Goal: Information Seeking & Learning: Learn about a topic

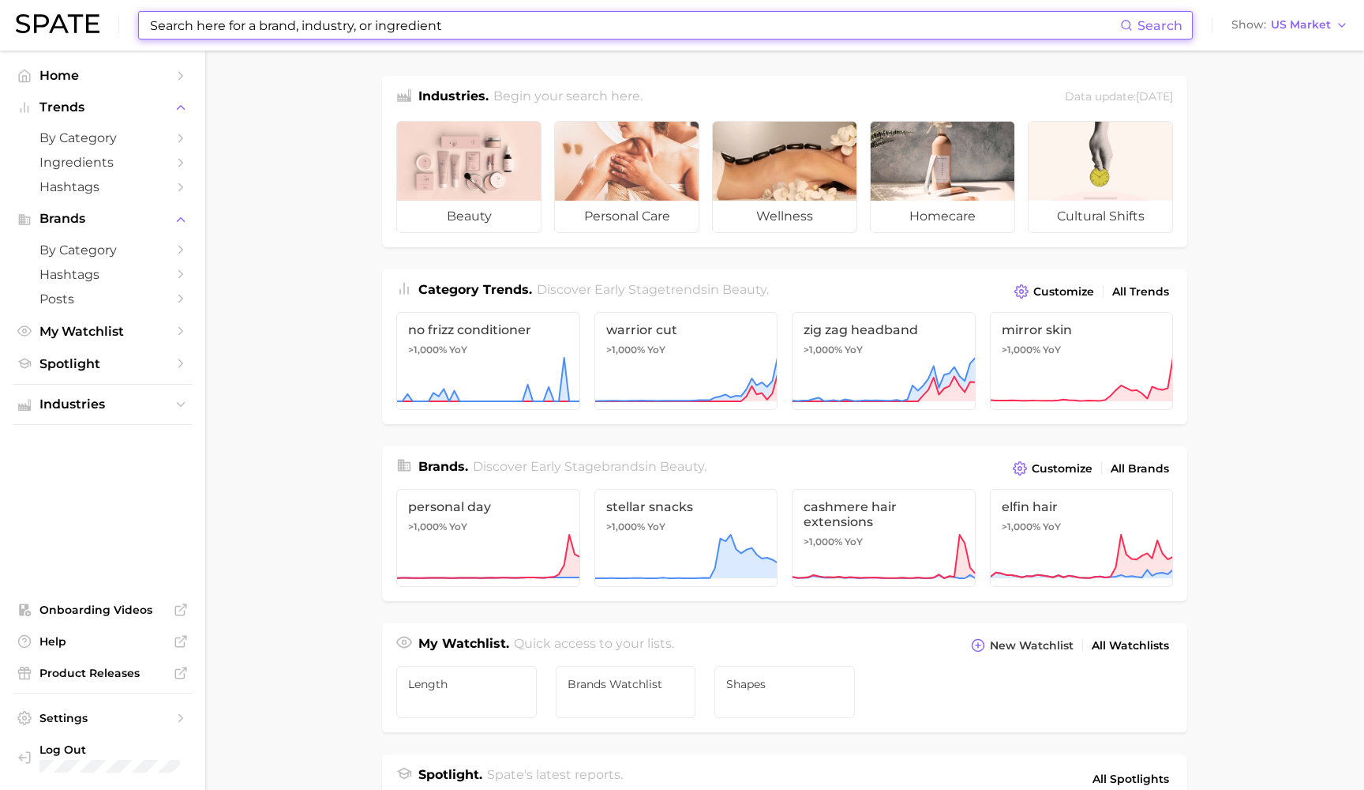
click at [278, 28] on input at bounding box center [634, 25] width 972 height 27
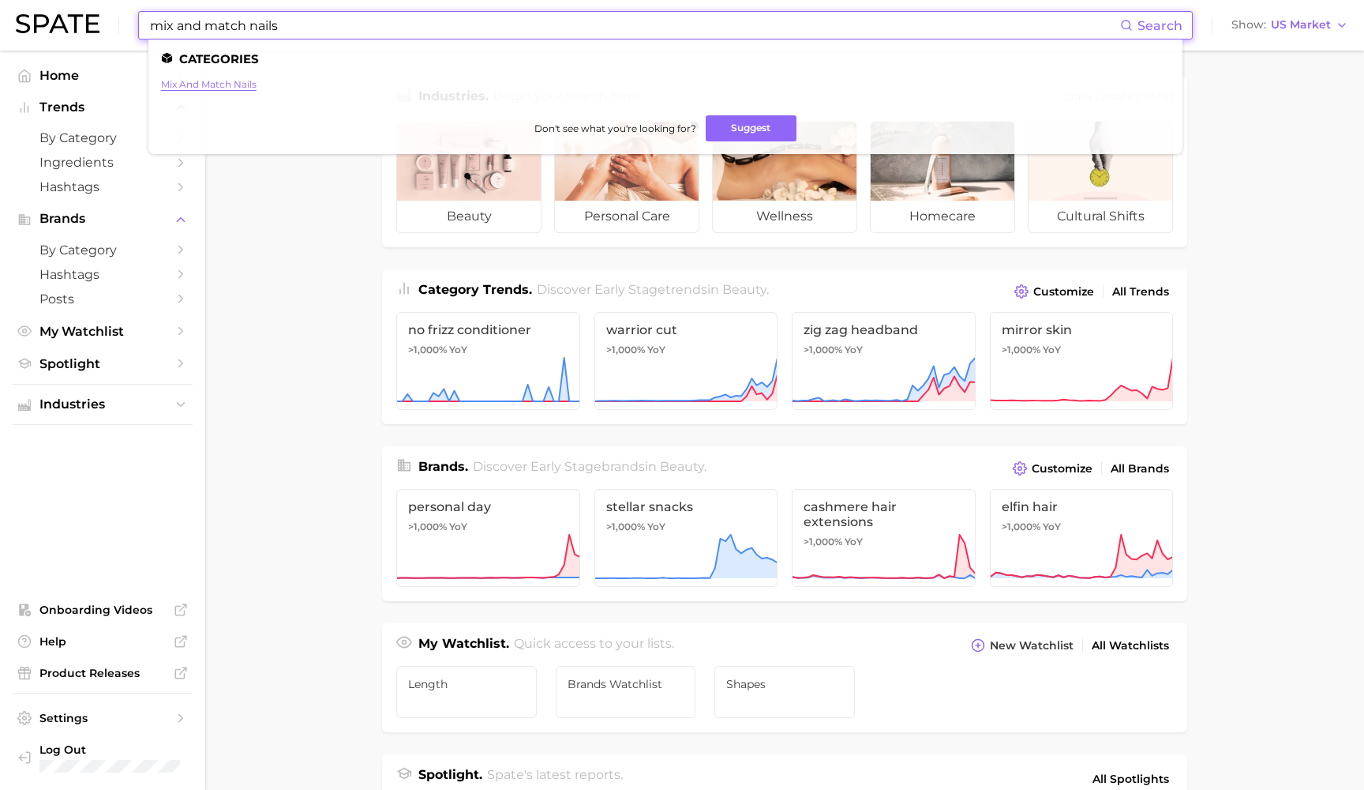
type input "mix and match nails"
click at [219, 85] on link "mix and match nails" at bounding box center [209, 84] width 96 height 12
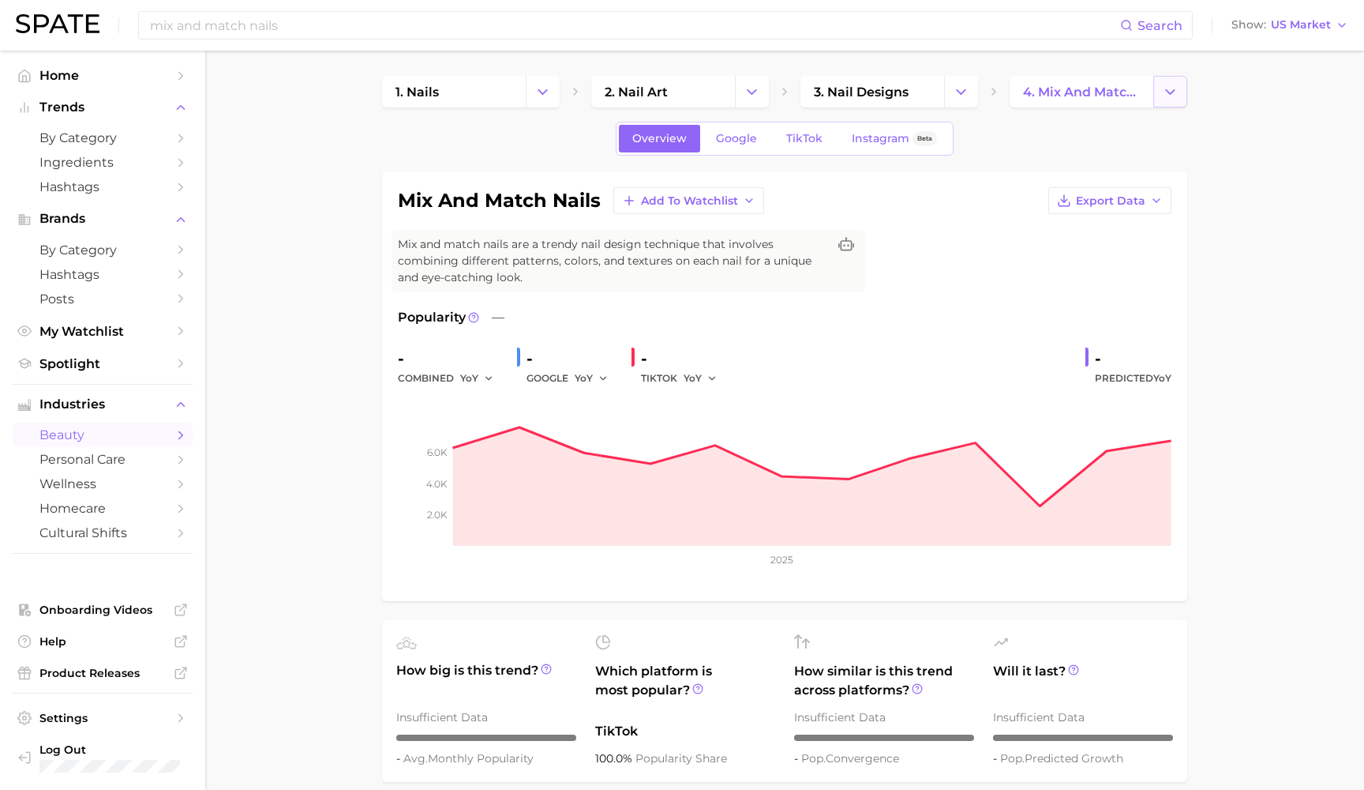
click at [1160, 94] on button "Change Category" at bounding box center [1171, 92] width 34 height 32
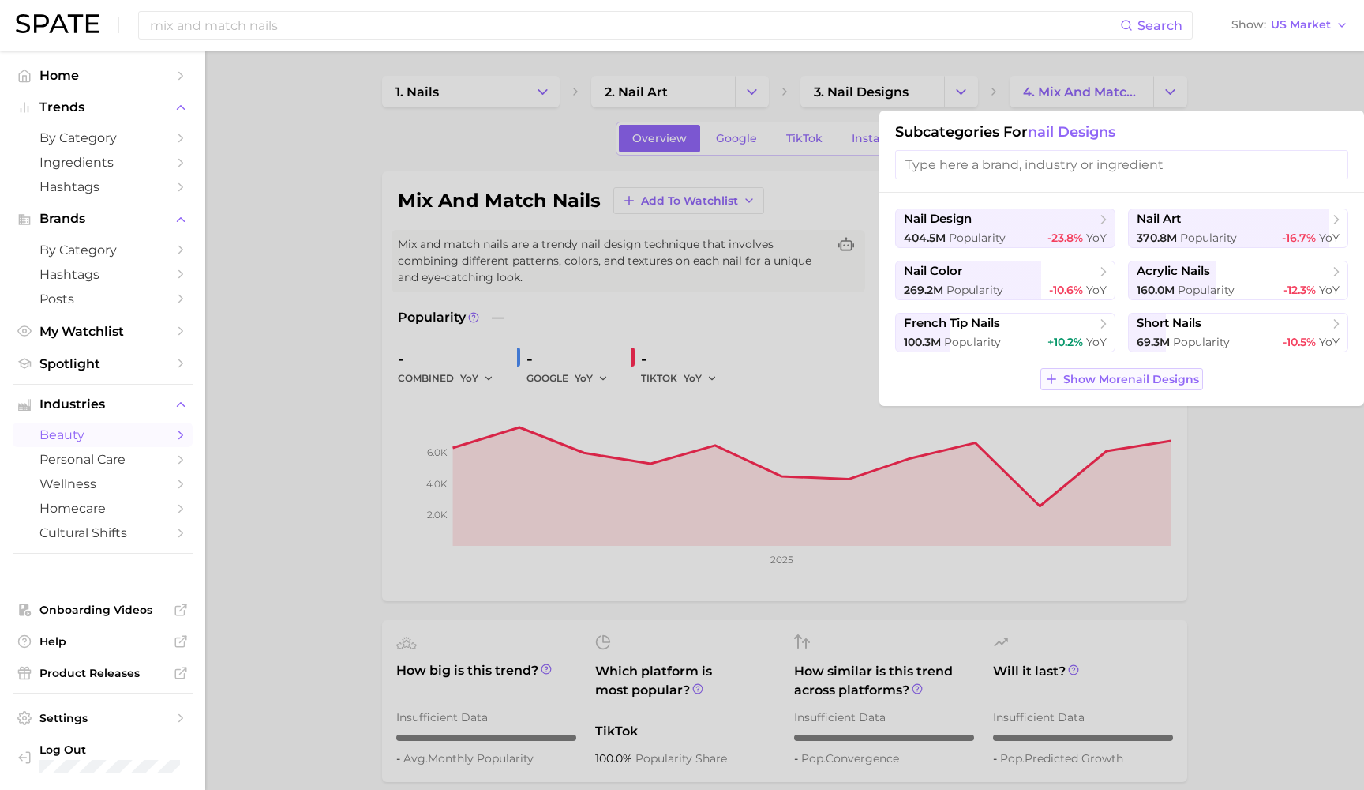
click at [1124, 377] on span "Show More nail designs" at bounding box center [1132, 379] width 136 height 13
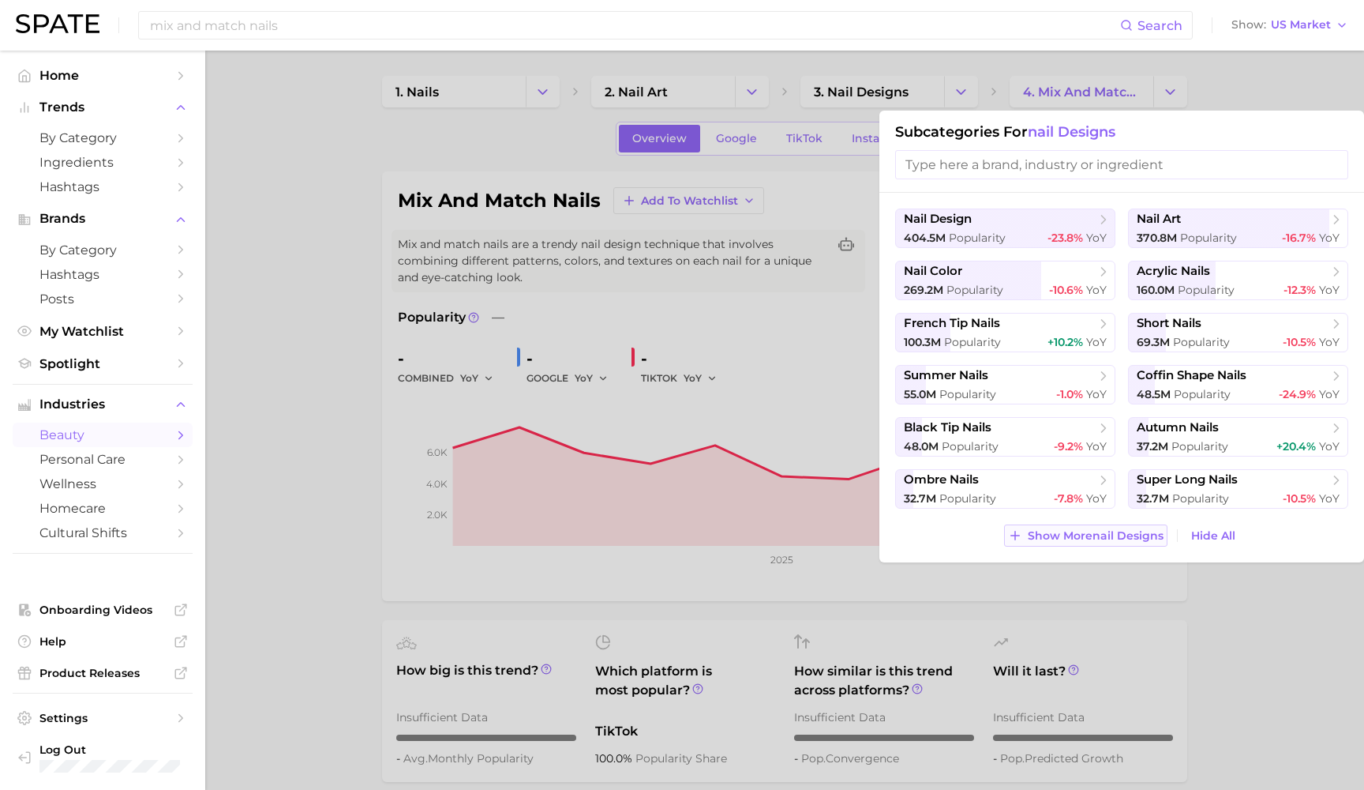
click at [1150, 531] on span "Show More nail designs" at bounding box center [1096, 535] width 136 height 13
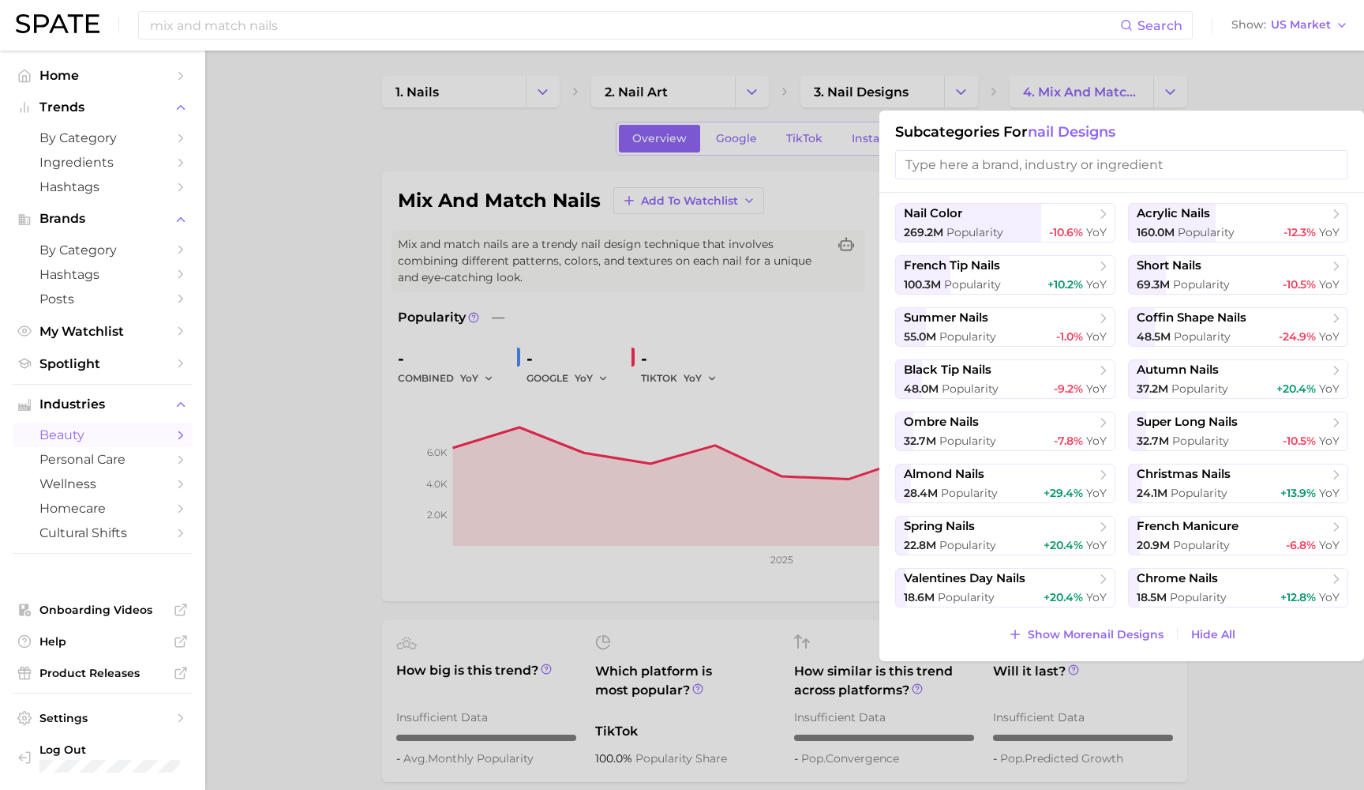
scroll to position [58, 0]
click at [677, 399] on div at bounding box center [682, 395] width 1364 height 790
